Goal: Download file/media

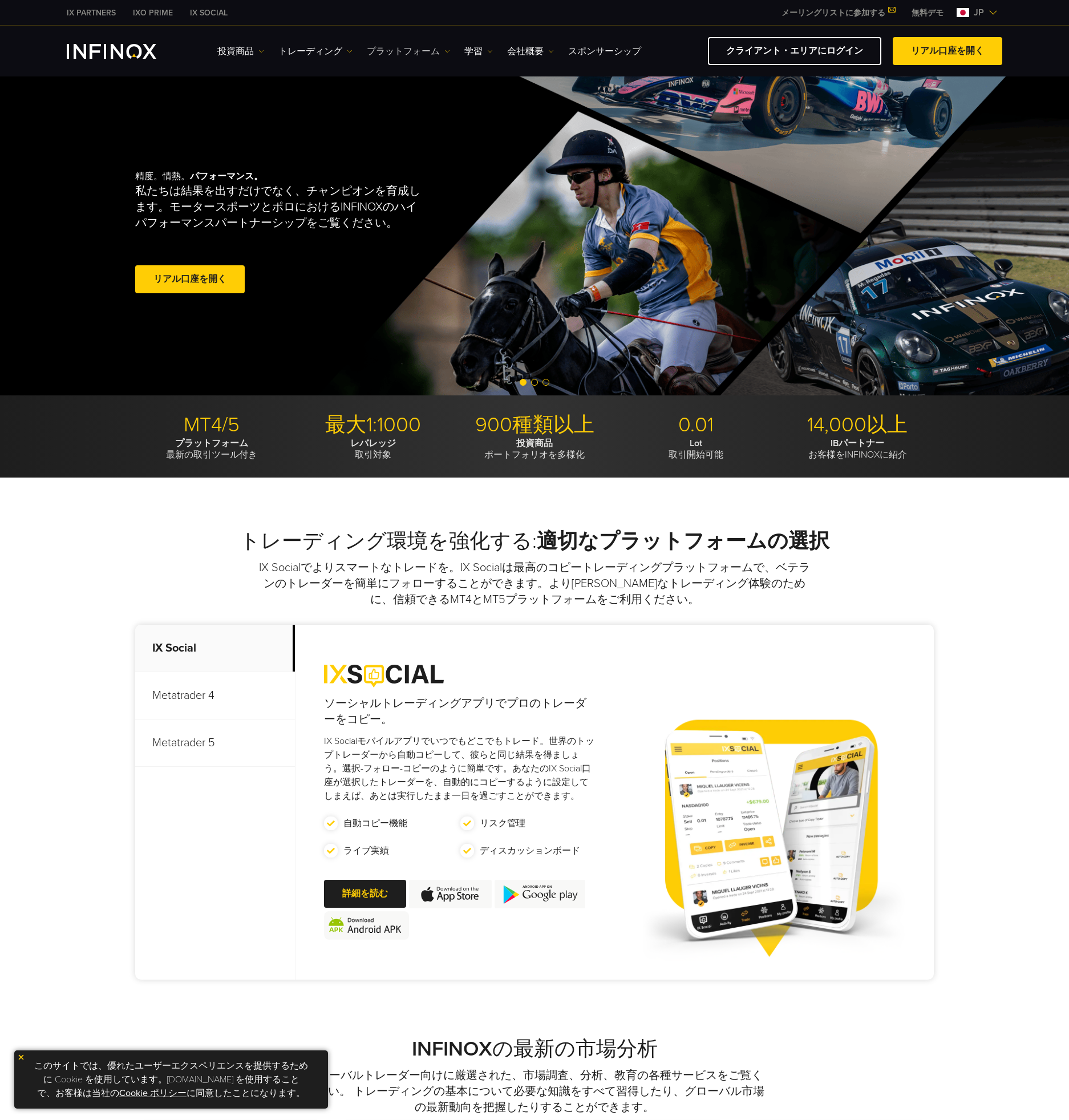
click at [396, 45] on link "プラットフォーム" at bounding box center [408, 51] width 83 height 13
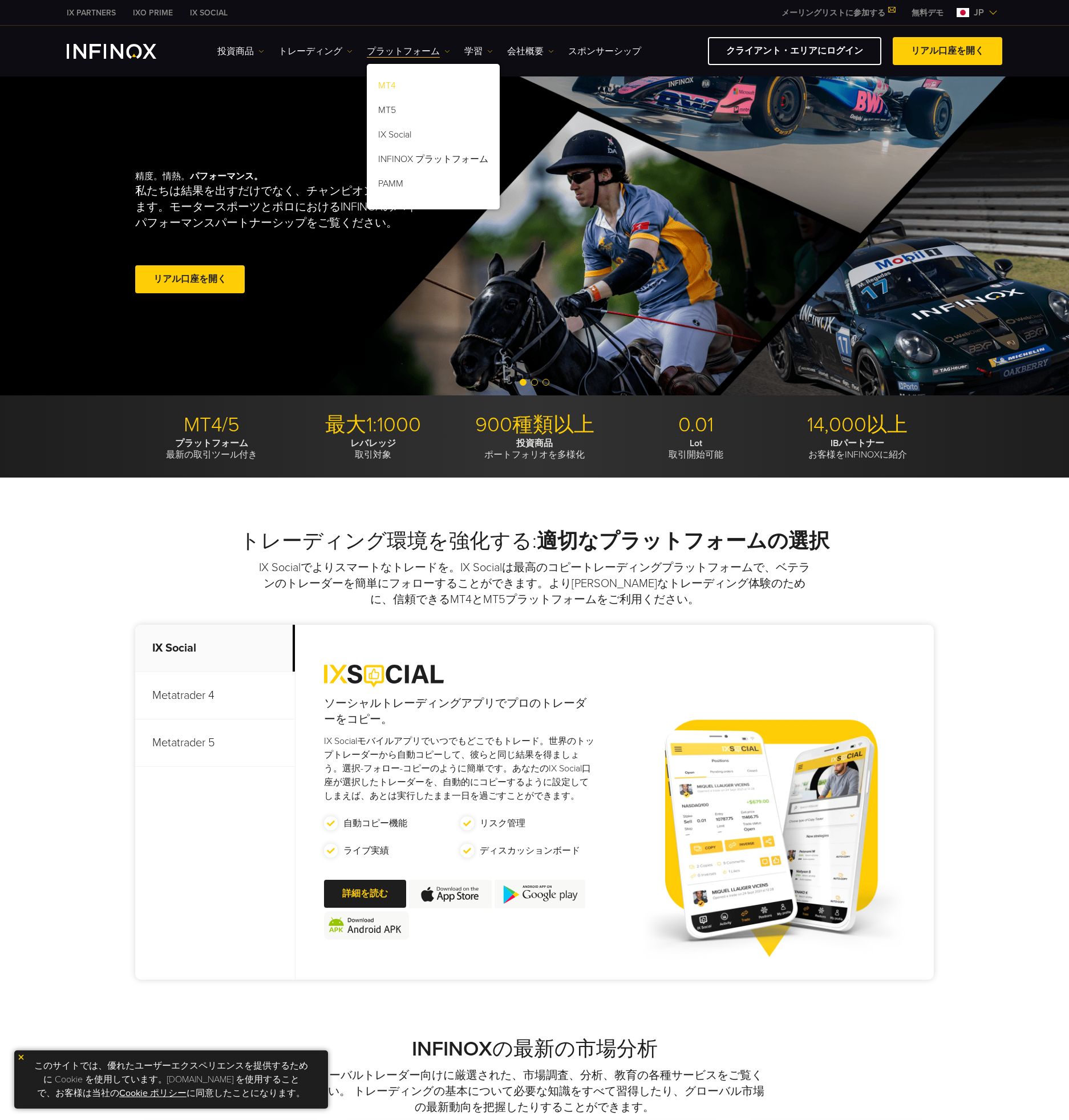
click at [407, 81] on link "MT4" at bounding box center [433, 88] width 133 height 24
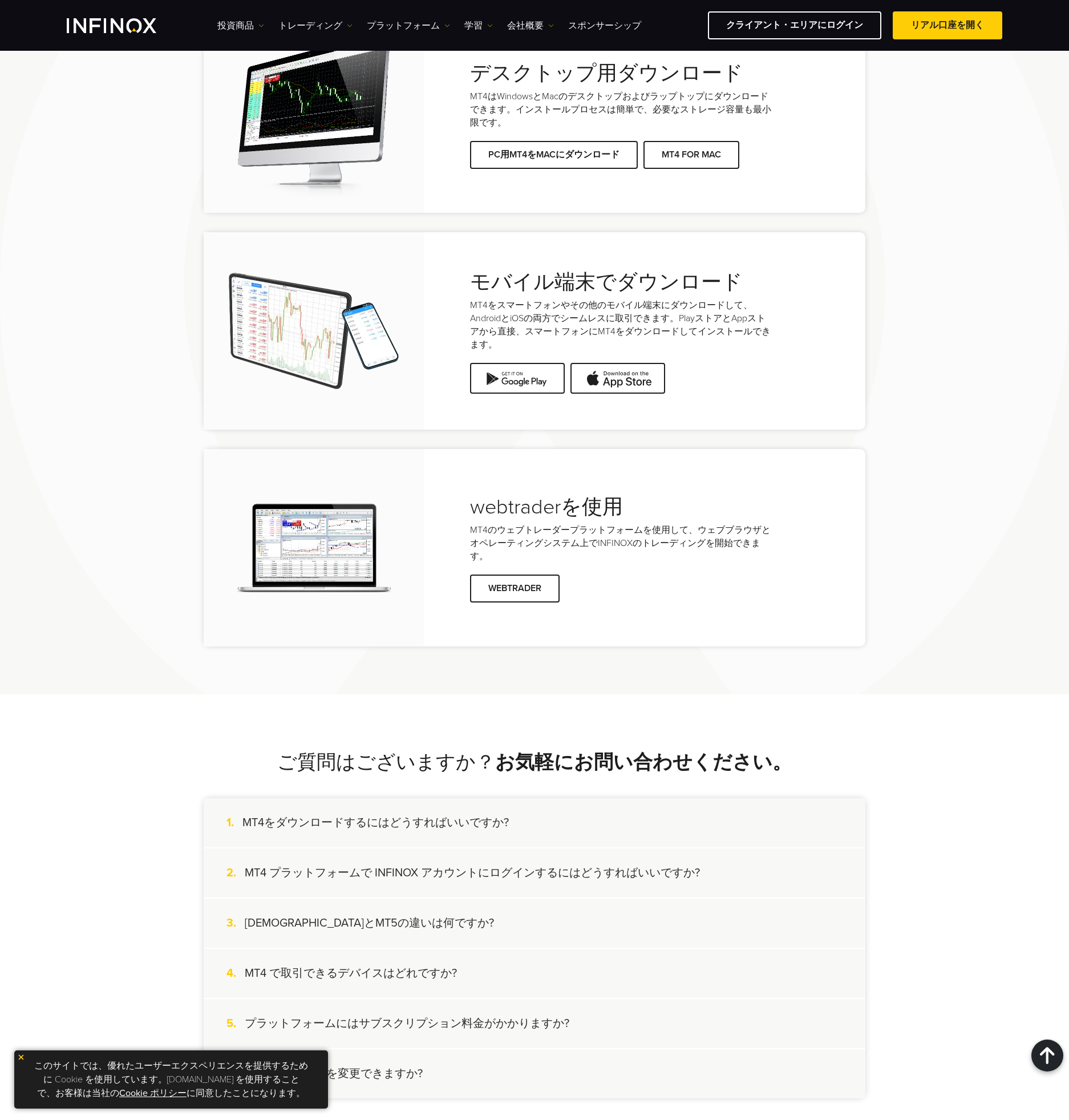
scroll to position [2168, 0]
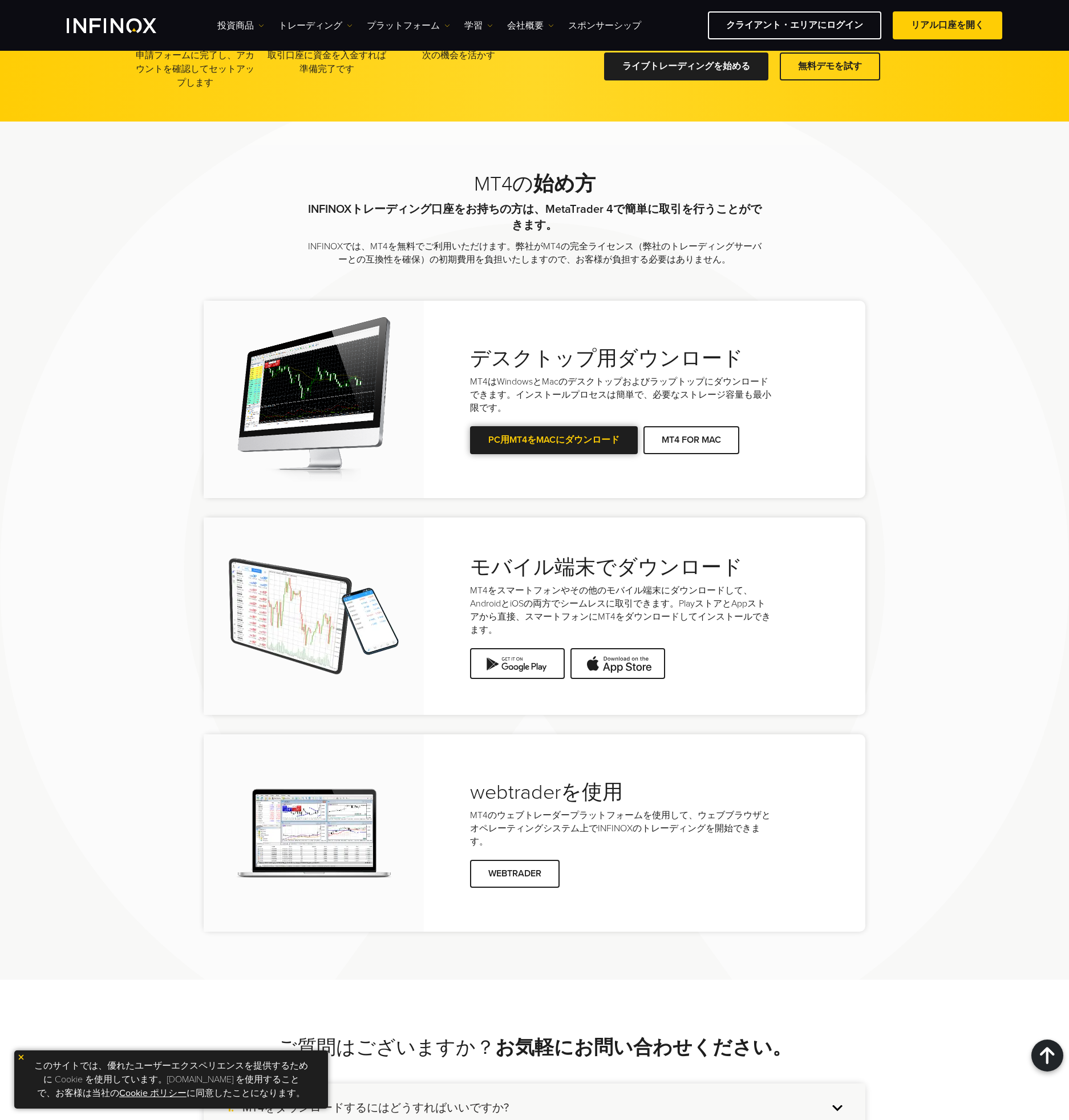
click at [503, 437] on link "PC用MT4をMacにダウンロード" at bounding box center [554, 440] width 168 height 28
